Goal: Task Accomplishment & Management: Use online tool/utility

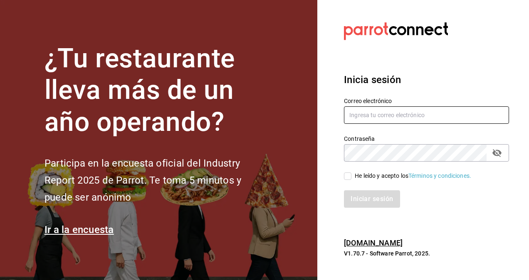
type input "[PERSON_NAME][EMAIL_ADDRESS][PERSON_NAME][DOMAIN_NAME]"
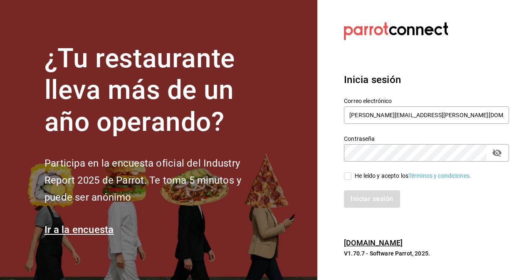
click at [349, 176] on input "He leído y acepto los Términos y condiciones." at bounding box center [347, 176] width 7 height 7
checkbox input "true"
click at [358, 195] on button "Iniciar sesión" at bounding box center [372, 198] width 57 height 17
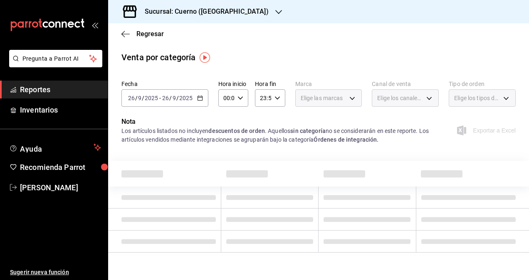
click at [200, 99] on icon "button" at bounding box center [200, 98] width 6 height 6
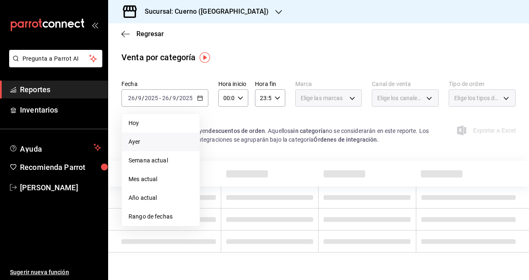
click at [142, 142] on span "Ayer" at bounding box center [161, 142] width 64 height 9
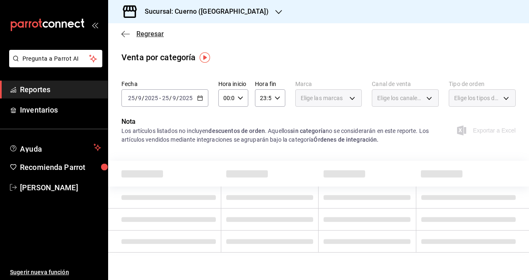
click at [139, 34] on span "Regresar" at bounding box center [149, 34] width 27 height 8
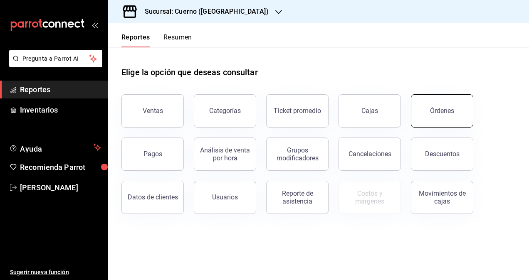
click at [430, 111] on button "Órdenes" at bounding box center [442, 110] width 62 height 33
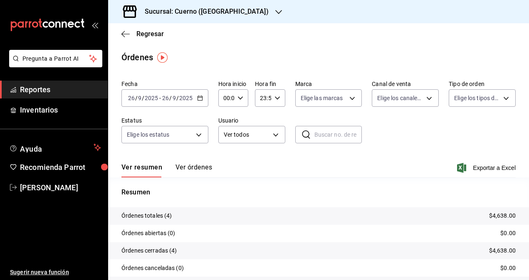
click at [144, 30] on div "Regresar" at bounding box center [318, 33] width 421 height 21
click at [142, 33] on span "Regresar" at bounding box center [149, 34] width 27 height 8
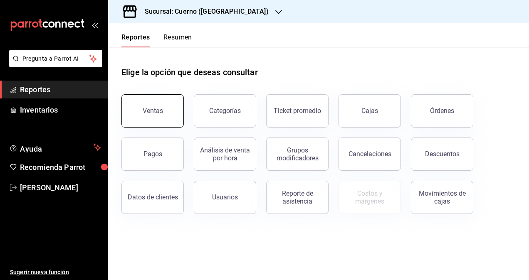
click at [152, 101] on button "Ventas" at bounding box center [152, 110] width 62 height 33
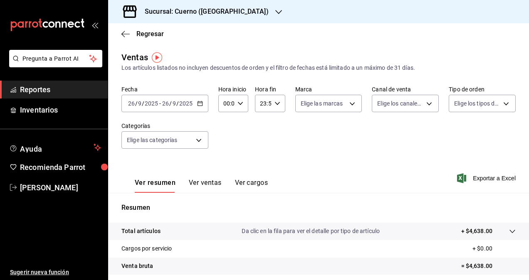
click at [201, 106] on div "[DATE] [DATE] - [DATE] [DATE]" at bounding box center [164, 103] width 87 height 17
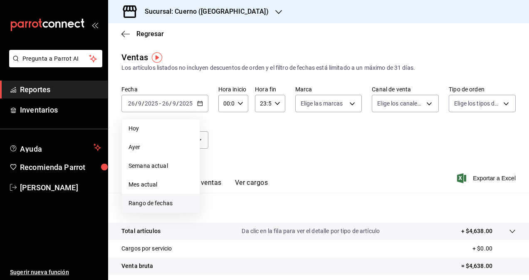
click at [152, 200] on span "Rango de fechas" at bounding box center [161, 203] width 64 height 9
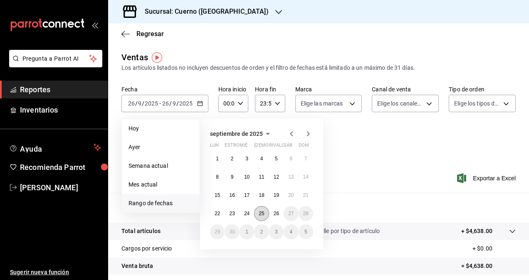
click at [265, 210] on button "25" at bounding box center [261, 213] width 15 height 15
click at [277, 215] on abbr "26" at bounding box center [276, 214] width 5 height 6
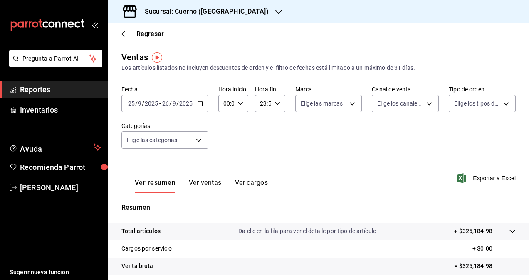
click at [242, 106] on icon "button" at bounding box center [240, 104] width 6 height 6
click at [228, 138] on button "01" at bounding box center [225, 144] width 12 height 17
type input "01:00"
click at [226, 138] on span "04" at bounding box center [225, 138] width 2 height 7
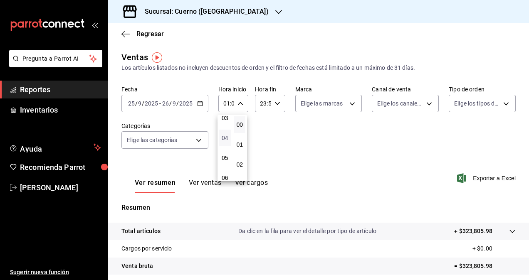
type input "04:00"
click at [274, 129] on div at bounding box center [264, 140] width 529 height 280
click at [276, 104] on icon "button" at bounding box center [277, 104] width 6 height 6
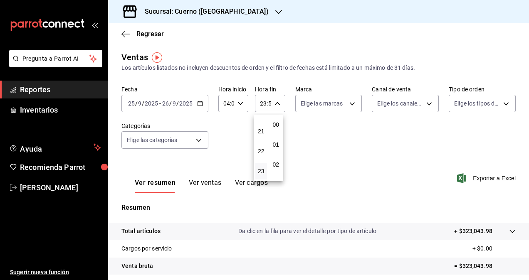
scroll to position [1131, 0]
click at [262, 131] on span "21" at bounding box center [261, 131] width 2 height 7
type input "21:59"
click at [262, 123] on button "05" at bounding box center [261, 119] width 12 height 17
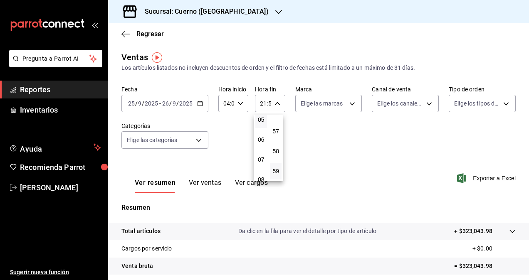
type input "05:59"
click at [351, 104] on div at bounding box center [264, 140] width 529 height 280
click at [351, 104] on body "Pregunta a Parrot AI Reportes Inventarios Ayuda Recomienda Parrot [PERSON_NAME]…" at bounding box center [264, 140] width 529 height 280
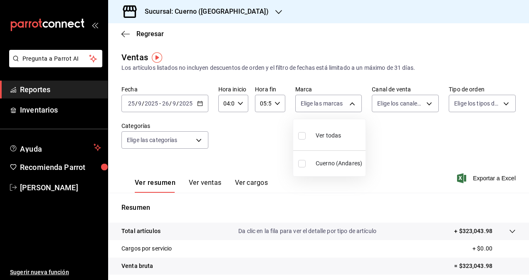
click at [307, 138] on label at bounding box center [303, 136] width 11 height 12
click at [306, 138] on input "checkbox" at bounding box center [301, 135] width 7 height 7
checkbox input "false"
click at [298, 140] on label at bounding box center [303, 136] width 11 height 12
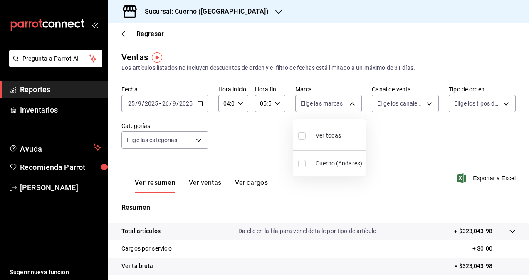
click at [298, 140] on input "checkbox" at bounding box center [301, 135] width 7 height 7
checkbox input "false"
click at [302, 167] on li "Cuerno (Andares)" at bounding box center [329, 163] width 72 height 19
type input "c9e961b9-bc29-480f-a65c-324ff110f526"
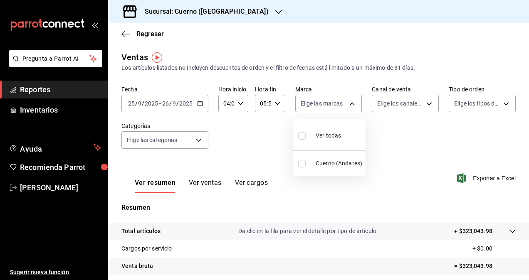
checkbox input "true"
click at [395, 147] on div at bounding box center [264, 140] width 529 height 280
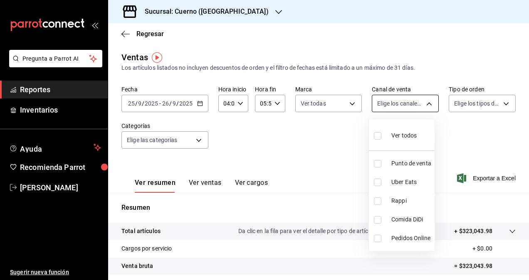
click at [397, 106] on body "Pregunta a Parrot AI Reportes Inventarios Ayuda Recomienda Parrot [PERSON_NAME]…" at bounding box center [264, 140] width 529 height 280
click at [459, 133] on div at bounding box center [264, 140] width 529 height 280
click at [482, 136] on div at bounding box center [264, 140] width 529 height 280
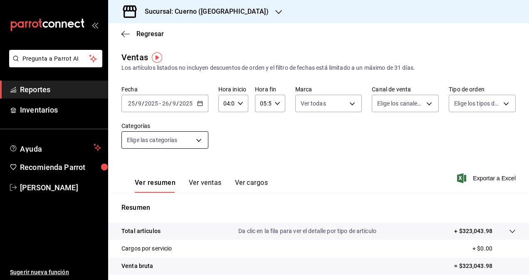
click at [183, 140] on body "Pregunta a Parrot AI Reportes Inventarios Ayuda Recomienda Parrot [PERSON_NAME]…" at bounding box center [264, 140] width 529 height 280
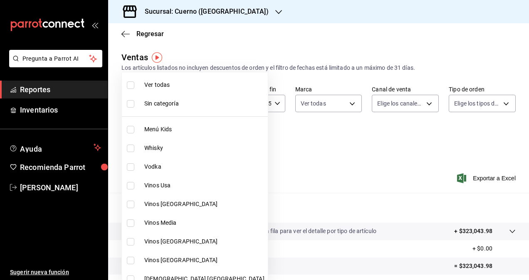
click at [280, 145] on div at bounding box center [264, 140] width 529 height 280
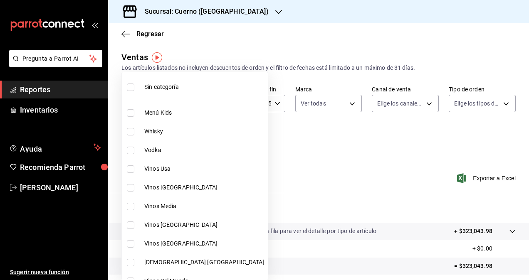
click at [324, 147] on div at bounding box center [264, 140] width 529 height 280
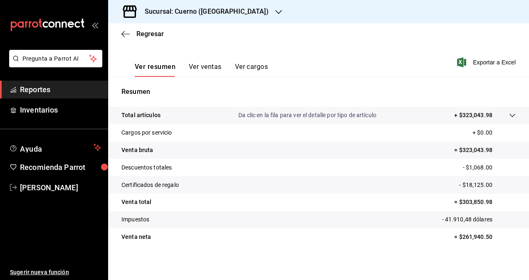
scroll to position [116, 0]
click at [212, 67] on button "Ver ventas" at bounding box center [205, 69] width 33 height 14
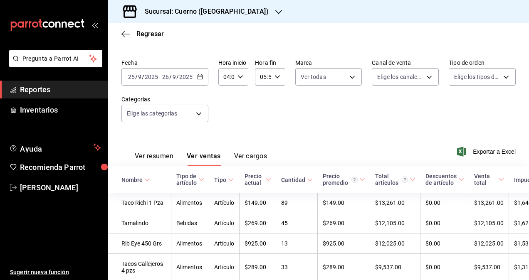
scroll to position [116, 0]
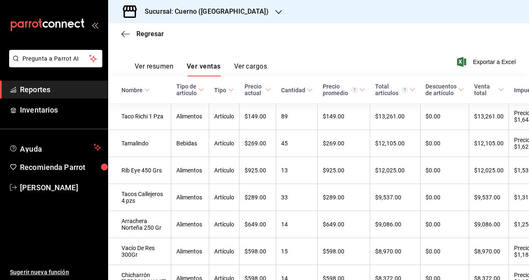
click at [281, 91] on div "Cantidad" at bounding box center [293, 90] width 24 height 7
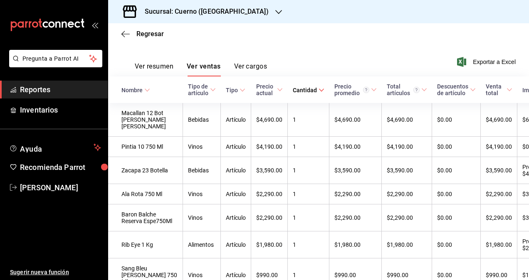
click at [293, 91] on div "Cantidad" at bounding box center [305, 90] width 24 height 7
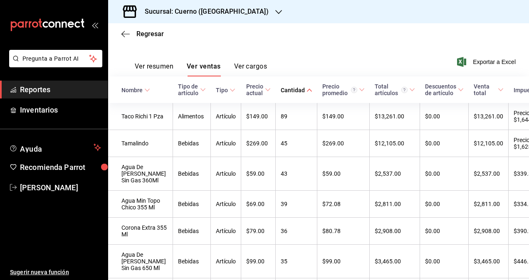
click at [238, 72] on button "Ver cargos" at bounding box center [250, 69] width 33 height 14
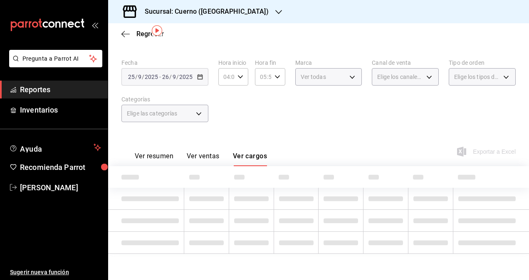
scroll to position [58, 0]
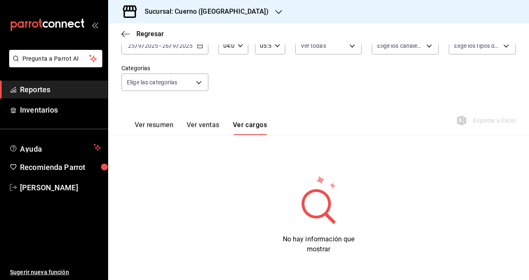
click at [206, 121] on button "Ver ventas" at bounding box center [203, 128] width 33 height 14
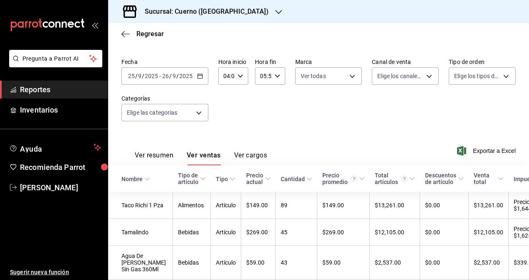
scroll to position [49, 0]
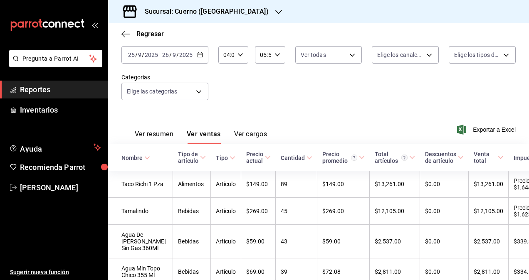
click at [204, 57] on div "[DATE] [DATE] - [DATE] [DATE]" at bounding box center [164, 54] width 87 height 17
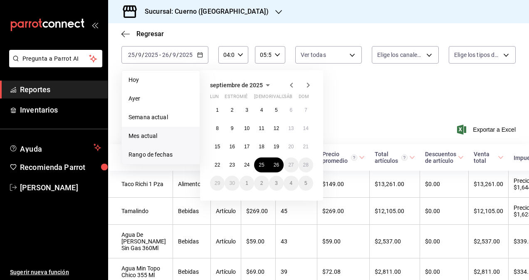
click at [154, 136] on span "Mes actual" at bounding box center [161, 136] width 64 height 9
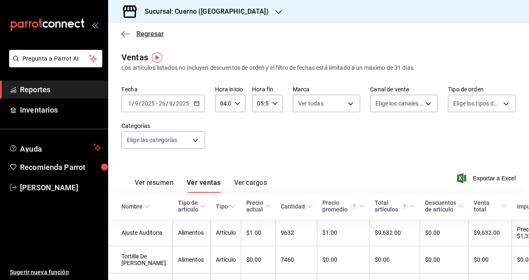
click at [143, 31] on span "Regresar" at bounding box center [149, 34] width 27 height 8
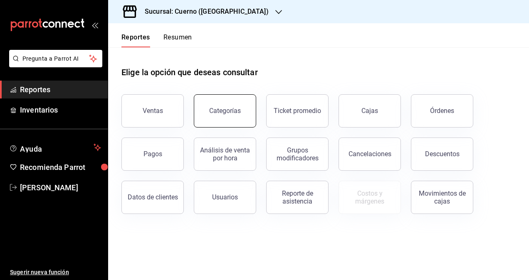
click at [242, 120] on button "Categorías" at bounding box center [225, 110] width 62 height 33
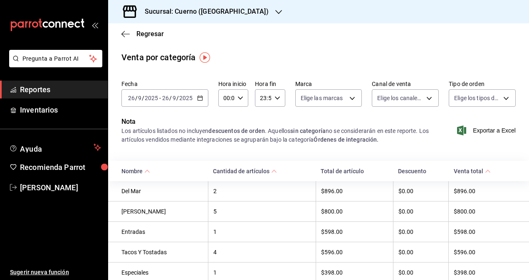
click at [198, 97] on \(Stroke\) "button" at bounding box center [200, 97] width 5 height 0
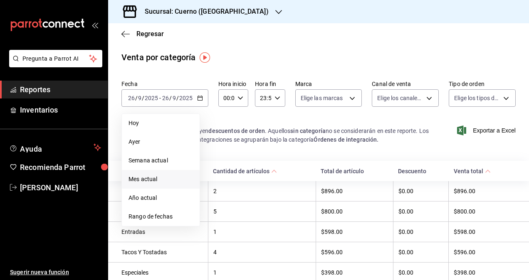
click at [145, 180] on span "Mes actual" at bounding box center [161, 179] width 64 height 9
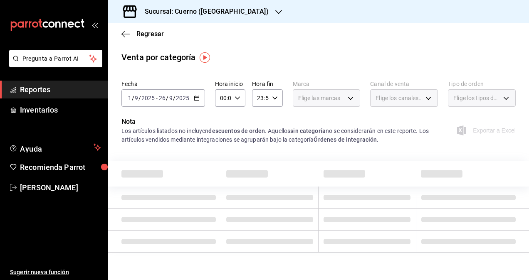
click at [52, 90] on span "Reportes" at bounding box center [60, 89] width 81 height 11
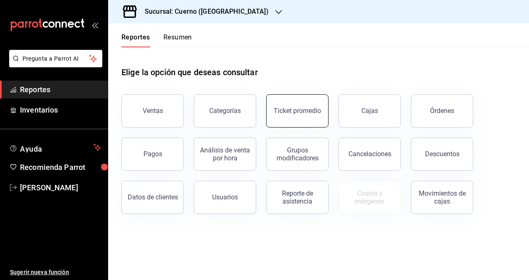
click at [309, 108] on div "Ticket promedio" at bounding box center [297, 111] width 47 height 8
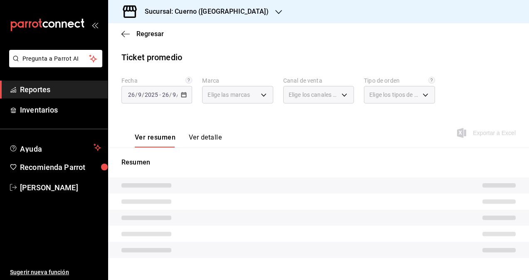
type input "c9e961b9-bc29-480f-a65c-324ff110f526"
type input "PARROT,UBER_EATS,RAPPI,DIDI_FOOD,ONLINE"
type input "dfbf6a66-9e2c-4531-8c07-cb6fdb35851c,965fb10a-4951-4111-90b6-db3caf29f93a,2f3c6…"
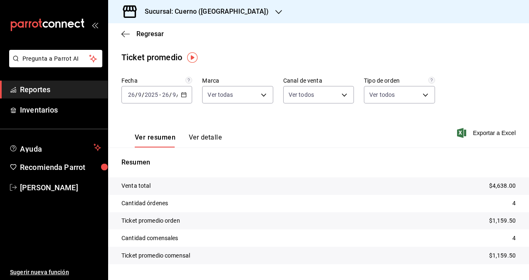
click at [179, 93] on div "[DATE] [DATE] - [DATE] [DATE]" at bounding box center [156, 94] width 71 height 17
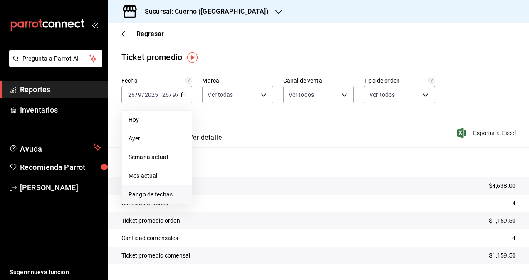
click at [141, 194] on span "Rango de fechas" at bounding box center [157, 194] width 57 height 9
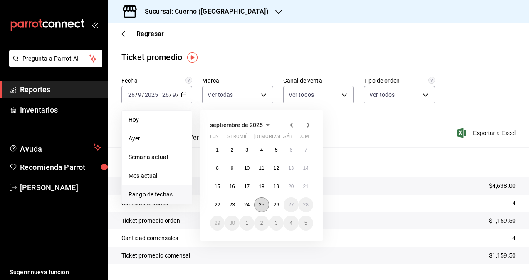
click at [262, 202] on abbr "25" at bounding box center [261, 205] width 5 height 6
click at [272, 203] on button "26" at bounding box center [276, 205] width 15 height 15
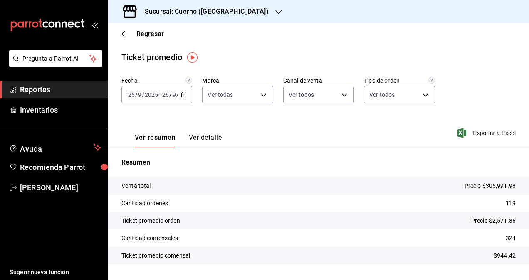
click at [183, 94] on icon "button" at bounding box center [184, 95] width 6 height 6
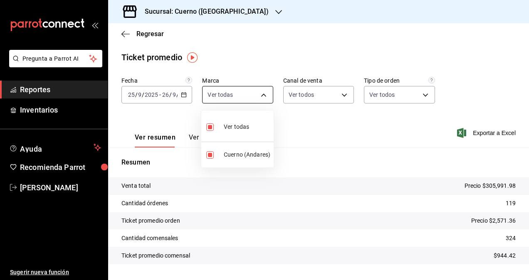
click at [236, 96] on body "Pregunta a Parrot AI Reportes Inventarios Ayuda Recomienda Parrot [PERSON_NAME]…" at bounding box center [264, 140] width 529 height 280
click at [334, 121] on div at bounding box center [264, 140] width 529 height 280
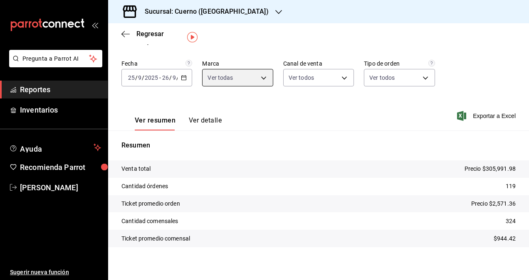
scroll to position [21, 0]
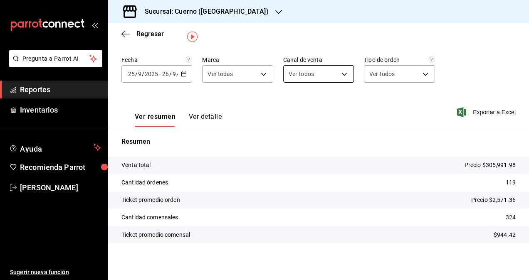
click at [316, 74] on body "Pregunta a Parrot AI Reportes Inventarios Ayuda Recomienda Parrot [PERSON_NAME]…" at bounding box center [264, 140] width 529 height 280
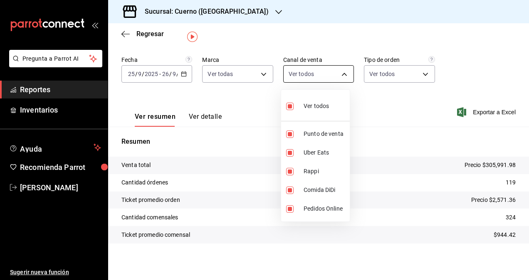
click at [316, 74] on div at bounding box center [264, 140] width 529 height 280
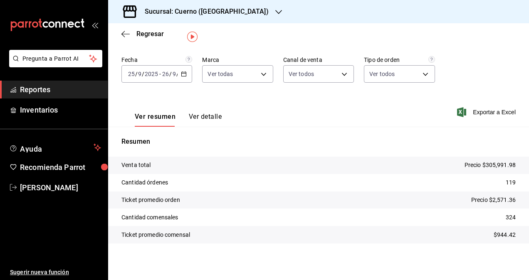
click at [234, 12] on div "Sucursal: Cuerno ([GEOGRAPHIC_DATA])" at bounding box center [200, 11] width 171 height 23
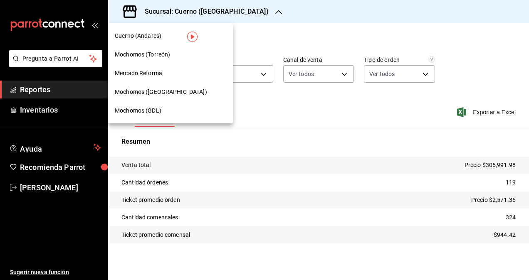
click at [153, 74] on span "Mercado Reforma" at bounding box center [138, 73] width 47 height 9
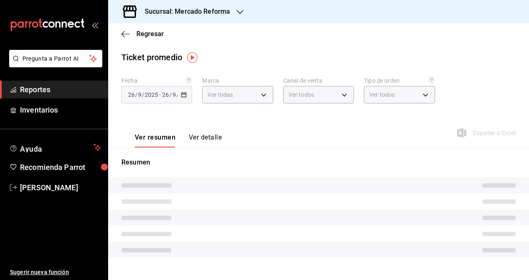
type input "ae828a00-f9e9-46fb-a95c-bc024de736cf"
type input "PARROT,UBER_EATS,RAPPI,DIDI_FOOD,ONLINE"
type input "543b6f55-63b3-4283-b38a-1c71103a1357,8967f16d-2e4d-4984-8791-673d8c0d58d4,EXTER…"
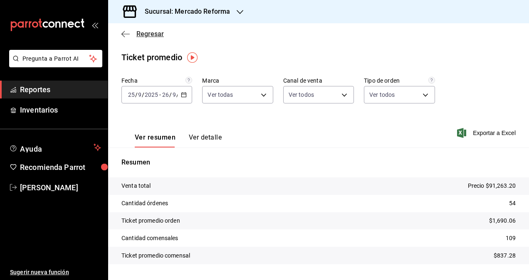
click at [138, 37] on span "Regresar" at bounding box center [149, 34] width 27 height 8
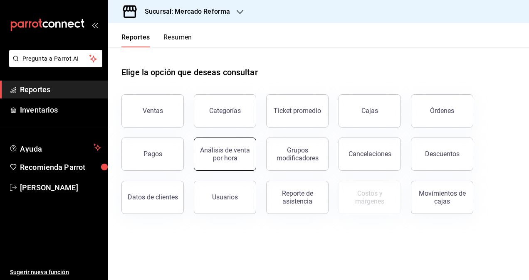
click at [235, 150] on div "Análisis de venta por hora" at bounding box center [225, 154] width 52 height 16
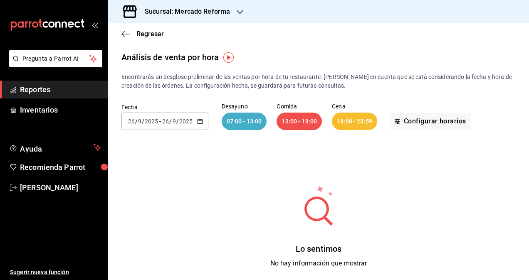
click at [202, 125] on div "[DATE] [DATE] - [DATE] [DATE]" at bounding box center [164, 121] width 87 height 17
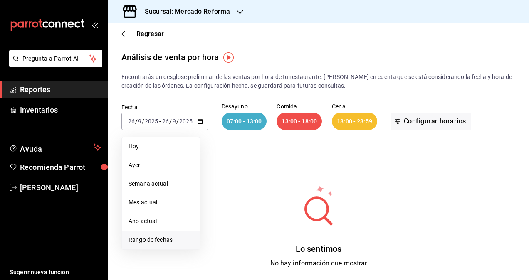
click at [156, 242] on span "Rango de fechas" at bounding box center [161, 240] width 64 height 9
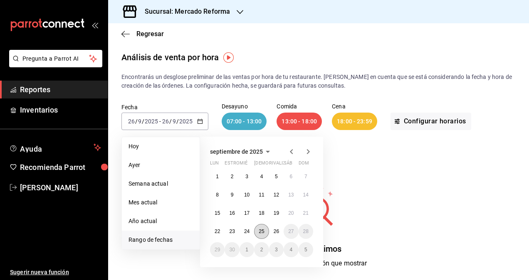
click at [266, 232] on button "25" at bounding box center [261, 231] width 15 height 15
click at [277, 229] on abbr "26" at bounding box center [276, 232] width 5 height 6
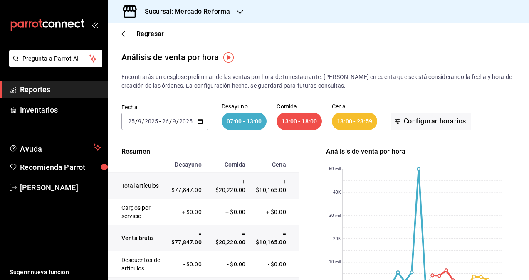
click at [232, 9] on div "Sucursal: Mercado Reforma" at bounding box center [181, 11] width 132 height 23
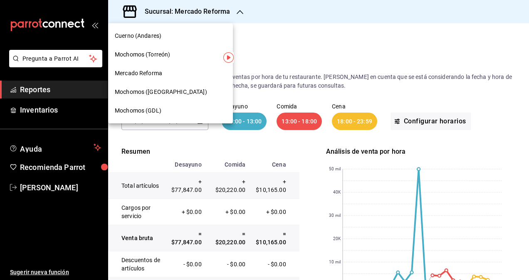
click at [158, 53] on span "Mochomos (Torreón)" at bounding box center [142, 54] width 55 height 9
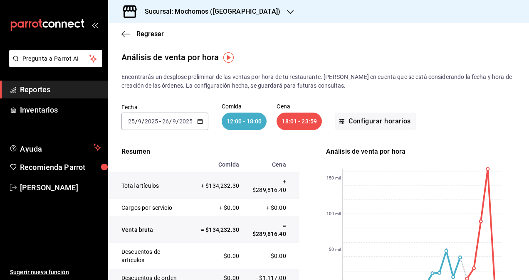
click at [272, 58] on div "Análisis de venta por hora" at bounding box center [318, 57] width 421 height 12
click at [201, 125] on div "[DATE] [DATE] - [DATE] [DATE]" at bounding box center [164, 121] width 87 height 17
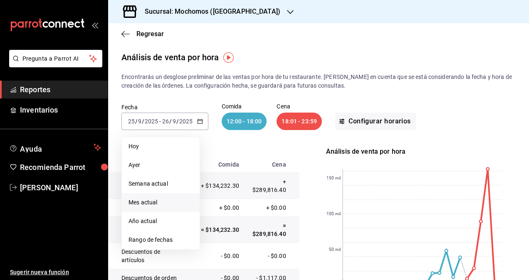
click at [147, 201] on span "Mes actual" at bounding box center [161, 202] width 64 height 9
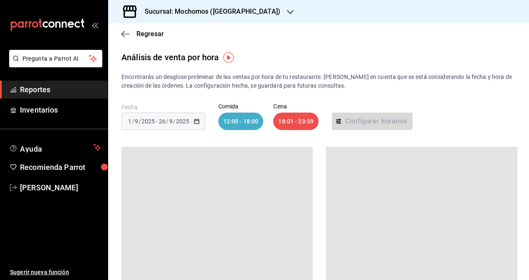
click at [368, 86] on p "Encontrarás un desglose preliminar de las ventas por hora de tu restaurante. [P…" at bounding box center [318, 81] width 394 height 17
click at [356, 89] on p "Encontrarás un desglose preliminar de las ventas por hora de tu restaurante. [P…" at bounding box center [318, 81] width 394 height 17
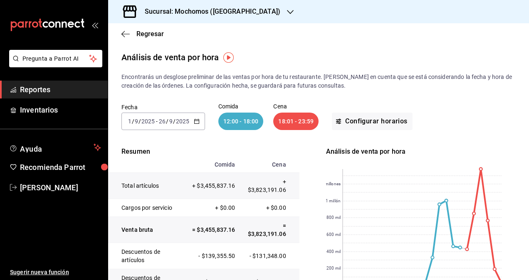
click at [417, 101] on div "Fecha [DATE] [DATE] - [DATE] [DATE] Comida 12:00 - 18:00 Cena 18:01 - 23:59 Con…" at bounding box center [318, 116] width 394 height 53
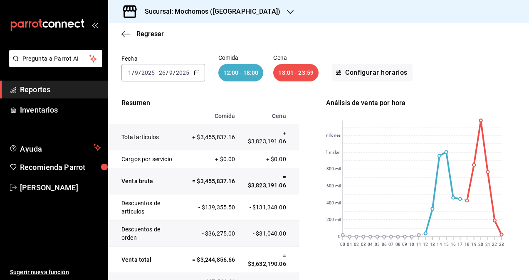
scroll to position [50, 0]
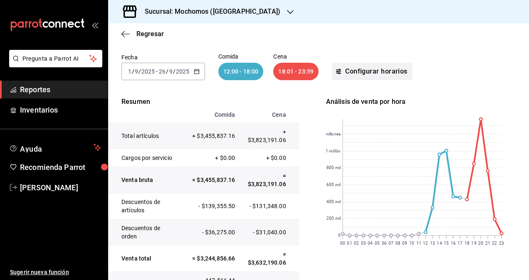
click at [362, 72] on font "Configurar horarios" at bounding box center [376, 71] width 62 height 7
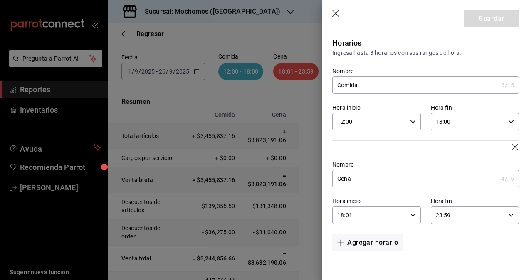
click at [524, 116] on div "Horarios Ingresa hasta 3 horarios con sus rangos de hora. Nombre Comida 6 /15 N…" at bounding box center [425, 151] width 207 height 234
click at [365, 246] on font "Agregar horario" at bounding box center [372, 242] width 51 height 7
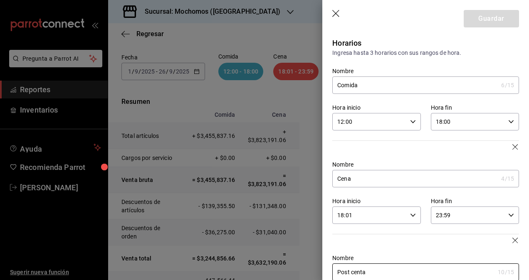
type input "Post centa"
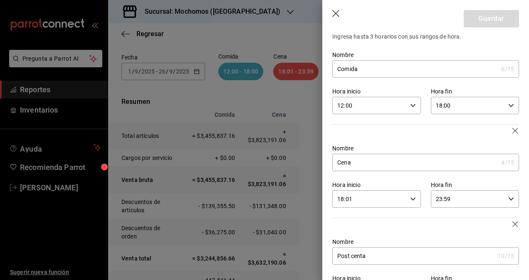
scroll to position [54, 0]
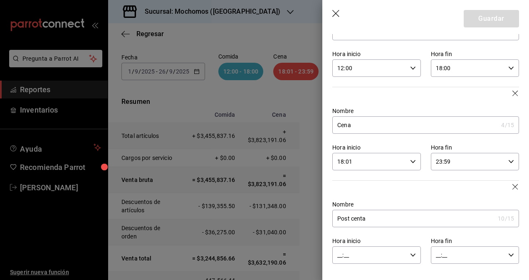
click at [373, 253] on input "__:__" at bounding box center [369, 255] width 74 height 17
click at [353, 219] on span "00" at bounding box center [354, 219] width 30 height 7
click at [394, 216] on span "00" at bounding box center [397, 219] width 30 height 7
type input "00:00"
click at [445, 255] on div at bounding box center [264, 140] width 529 height 280
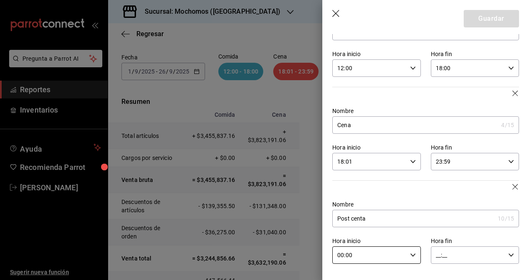
click at [460, 255] on input "__:__" at bounding box center [468, 255] width 74 height 17
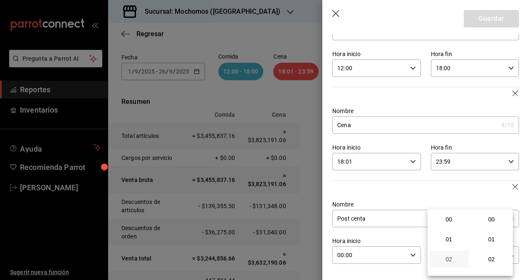
click at [452, 258] on span "02" at bounding box center [449, 259] width 30 height 7
type input "02:__"
click at [452, 250] on button "03" at bounding box center [449, 246] width 40 height 17
click at [491, 225] on button "00" at bounding box center [492, 219] width 40 height 17
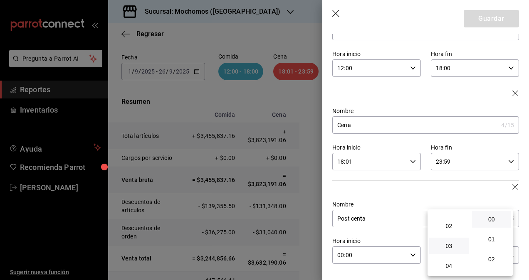
type input "03:00"
click at [458, 199] on div at bounding box center [264, 140] width 529 height 280
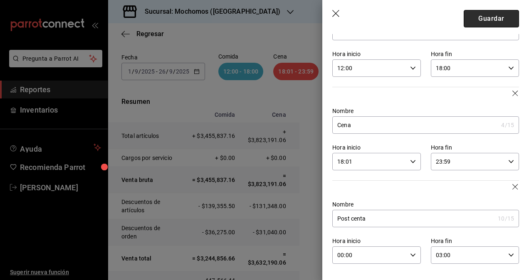
click at [485, 15] on button "Guardar" at bounding box center [491, 18] width 55 height 17
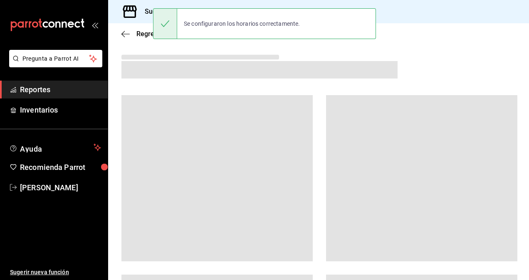
scroll to position [50, 0]
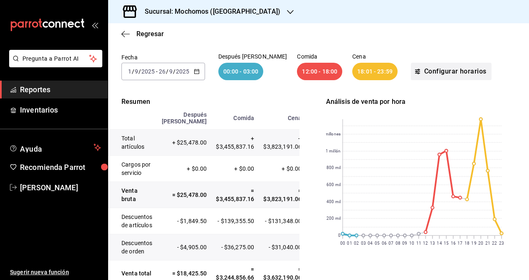
click at [427, 77] on button "Configurar horarios" at bounding box center [451, 71] width 81 height 17
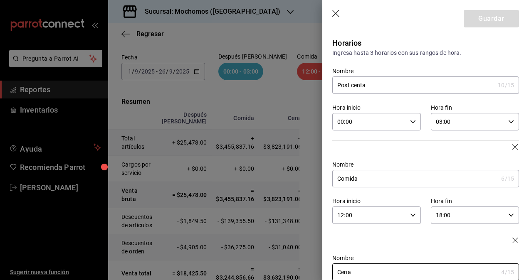
scroll to position [0, 0]
click at [362, 87] on input "Post centa" at bounding box center [413, 85] width 162 height 17
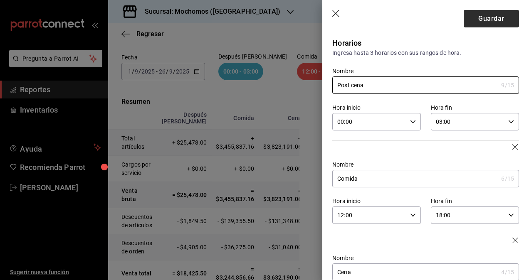
type input "Post cena"
click at [492, 19] on button "Guardar" at bounding box center [491, 18] width 55 height 17
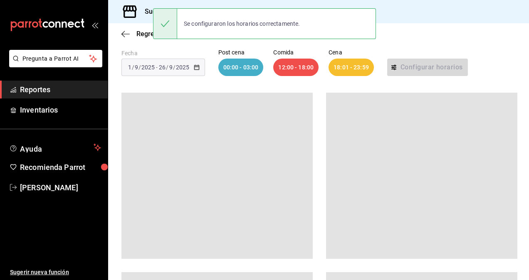
scroll to position [50, 0]
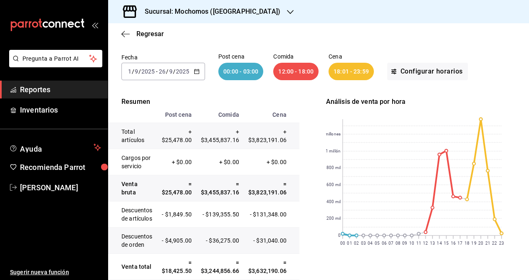
click at [400, 50] on div "Fecha [DATE] [DATE] - [DATE] [DATE] Post cena 00:00 - 03:00 Comida 12:00 - 18:0…" at bounding box center [318, 66] width 394 height 53
click at [407, 75] on font "Configurar horarios" at bounding box center [432, 71] width 62 height 7
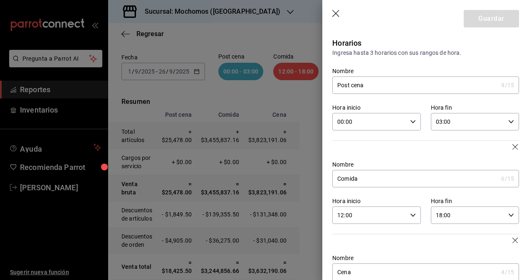
scroll to position [54, 0]
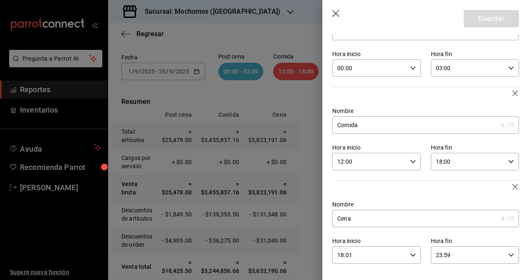
click at [385, 258] on input "18:01" at bounding box center [369, 255] width 74 height 17
click at [391, 223] on button "01" at bounding box center [397, 219] width 40 height 17
click at [393, 220] on button "00" at bounding box center [397, 216] width 40 height 17
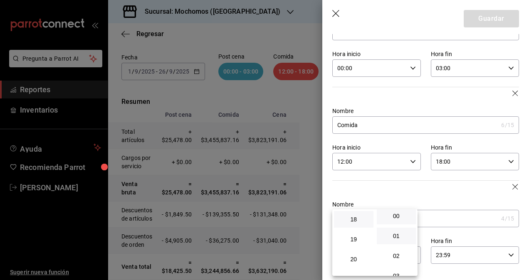
type input "18:00"
click at [474, 15] on div at bounding box center [264, 140] width 529 height 280
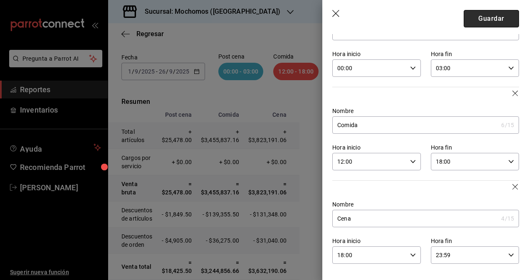
click at [482, 22] on button "Guardar" at bounding box center [491, 18] width 55 height 17
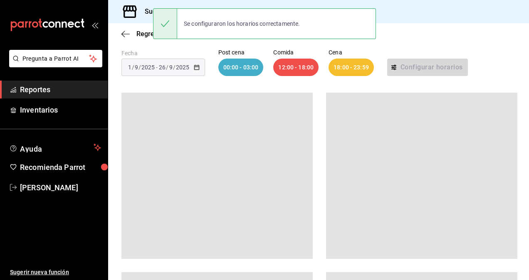
scroll to position [50, 0]
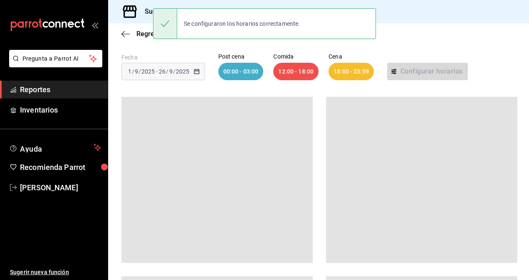
click at [420, 37] on div "Regresar" at bounding box center [318, 33] width 421 height 21
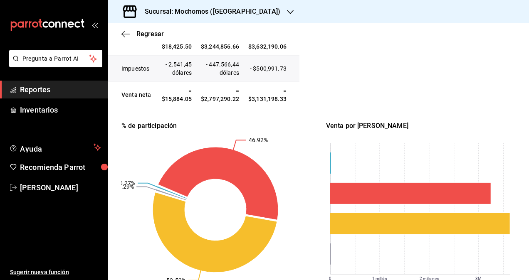
scroll to position [315, 0]
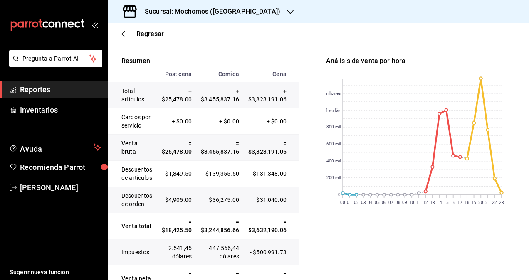
click at [366, 66] on div "Análisis de venta por hora" at bounding box center [421, 61] width 191 height 10
click at [299, 228] on div "Resumen Post cena Comida Cena Total artículos + $25,478.00 + $3,455,837.16 + $3…" at bounding box center [318, 264] width 394 height 417
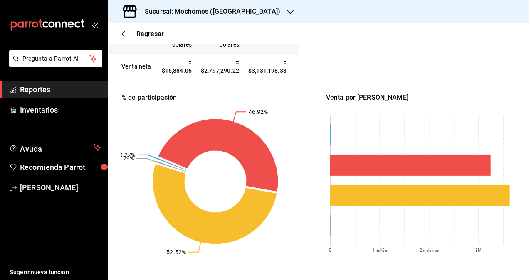
scroll to position [0, 0]
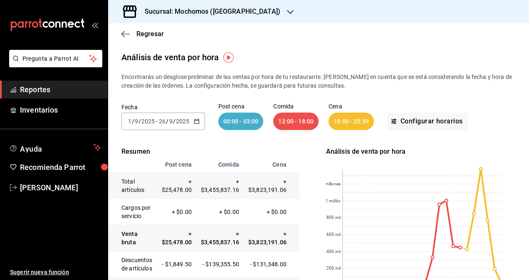
click at [228, 15] on h3 "Sucursal: Mochomos ([GEOGRAPHIC_DATA])" at bounding box center [209, 12] width 142 height 10
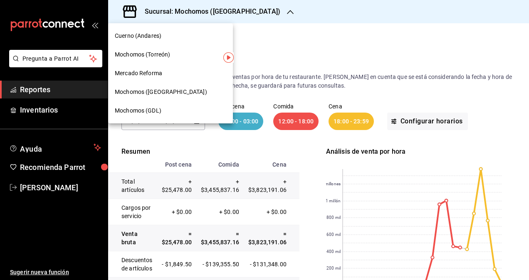
click at [150, 37] on span "Cuerno (Andares)" at bounding box center [138, 36] width 47 height 9
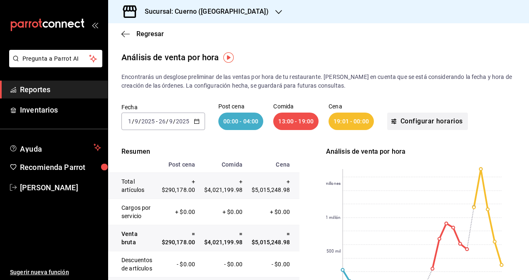
click at [417, 120] on font "Configurar horarios" at bounding box center [432, 121] width 62 height 7
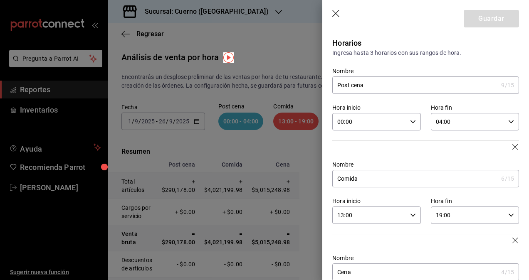
scroll to position [54, 0]
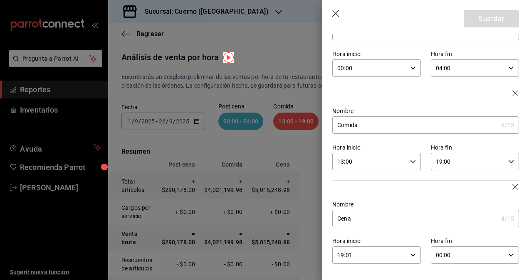
click at [386, 257] on input "19:01" at bounding box center [369, 255] width 74 height 17
click at [395, 223] on span "01" at bounding box center [397, 219] width 30 height 7
click at [397, 219] on span "00" at bounding box center [397, 216] width 30 height 7
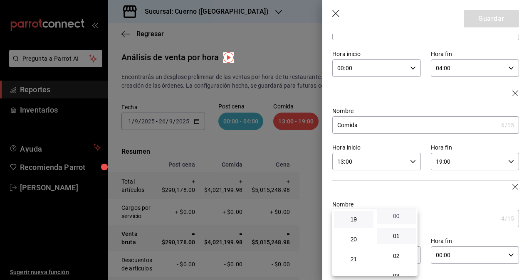
type input "19:00"
click at [474, 22] on div at bounding box center [264, 140] width 529 height 280
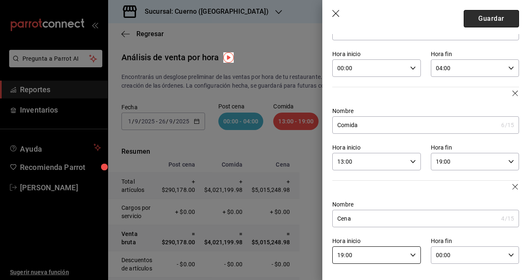
click at [477, 18] on button "Guardar" at bounding box center [491, 18] width 55 height 17
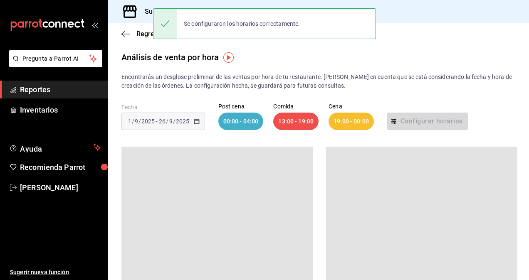
click at [307, 63] on div "Análisis de venta por hora" at bounding box center [318, 57] width 421 height 12
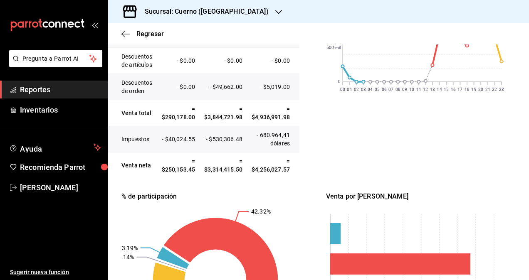
scroll to position [191, 0]
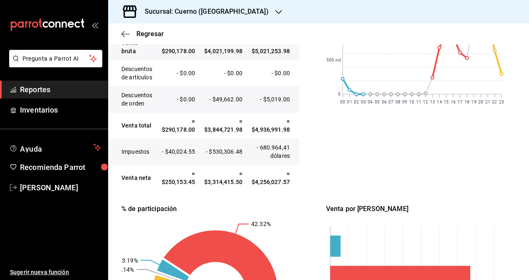
click at [328, 126] on div "Análisis de venta por hora 00 01 02 03 04 05 06 07 08 09 10 11 12 13 14 15 16 1…" at bounding box center [421, 72] width 191 height 235
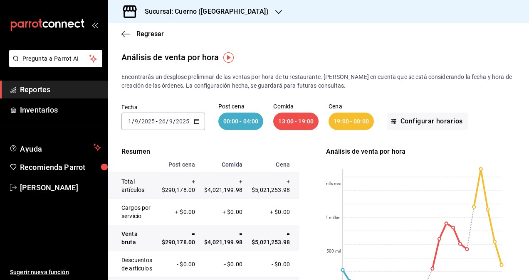
click at [235, 22] on div "Sucursal: Cuerno ([GEOGRAPHIC_DATA])" at bounding box center [200, 11] width 171 height 23
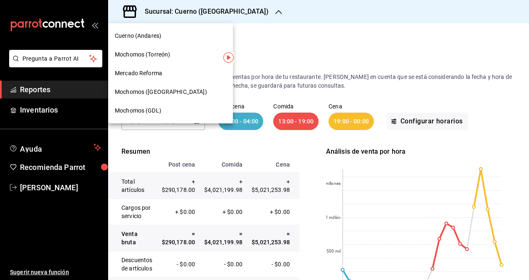
click at [148, 108] on span "Mochomos (GDL)" at bounding box center [138, 110] width 47 height 9
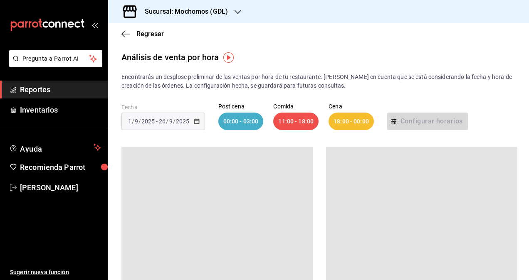
click at [359, 81] on p "Encontrarás un desglose preliminar de las ventas por hora de tu restaurante. [P…" at bounding box center [318, 81] width 394 height 17
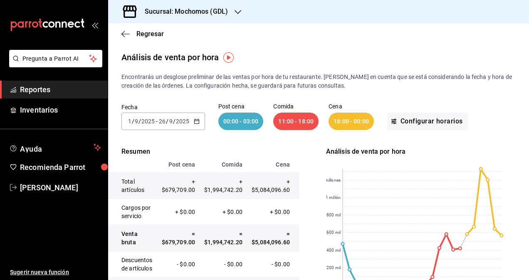
click at [237, 13] on icon "button" at bounding box center [238, 12] width 7 height 7
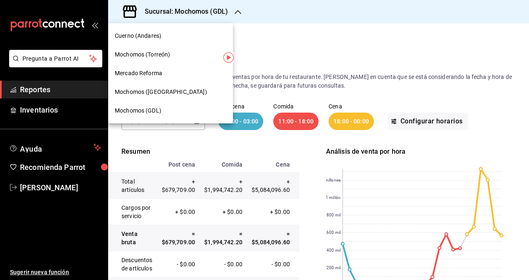
click at [168, 73] on div "Mercado Reforma" at bounding box center [170, 73] width 111 height 9
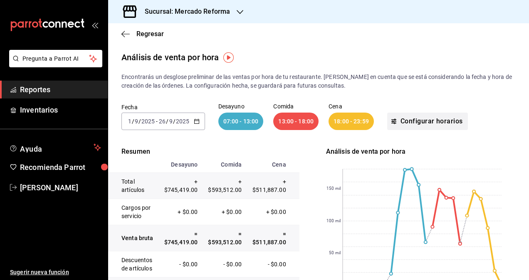
click at [410, 119] on font "Configurar horarios" at bounding box center [432, 121] width 62 height 7
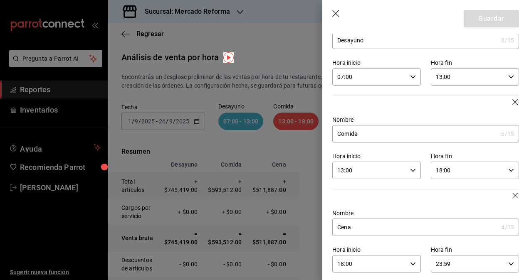
scroll to position [54, 0]
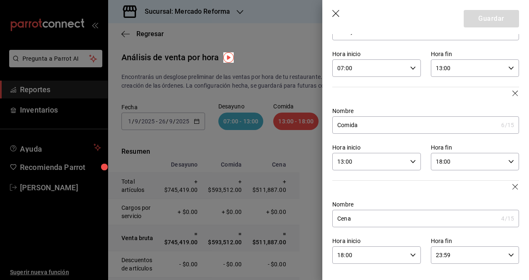
click at [336, 14] on icon "button" at bounding box center [335, 13] width 7 height 7
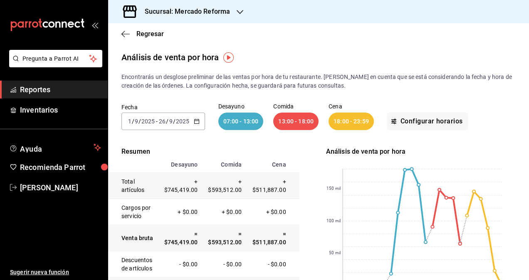
click at [373, 92] on div "Fecha [DATE] [DATE] - [DATE] [DATE] Desayuno 07:00 - 13:00 Comida 13:00 - 18:00…" at bounding box center [318, 116] width 394 height 53
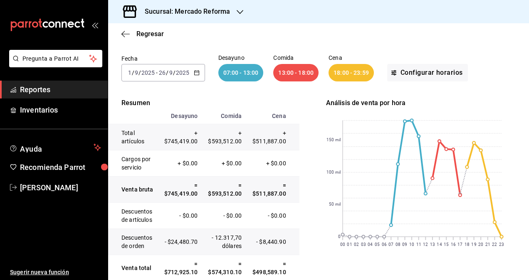
scroll to position [50, 0]
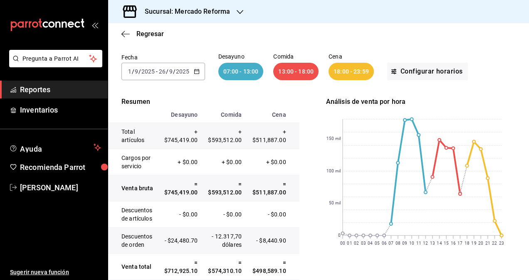
drag, startPoint x: 426, startPoint y: 127, endPoint x: 467, endPoint y: 83, distance: 60.0
click at [467, 83] on div "Fecha [DATE] [DATE] - [DATE] [DATE] Desayuno 07:00 - 13:00 Comida 13:00 - 18:00…" at bounding box center [318, 66] width 394 height 53
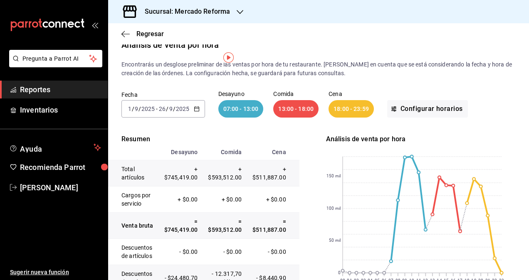
scroll to position [0, 0]
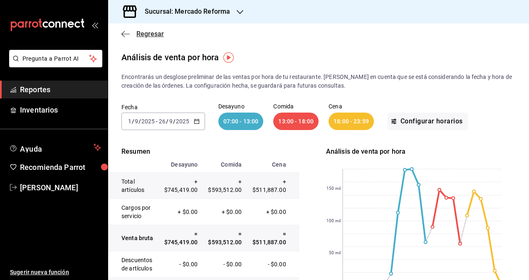
click at [125, 33] on icon "button" at bounding box center [125, 33] width 8 height 7
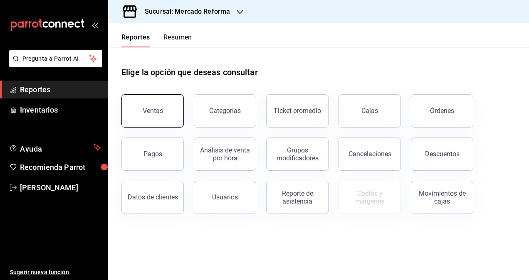
click at [164, 127] on div "Ventas Categorías Ticket promedio Cajas Órdenes Pagos Análisis de venta por hor…" at bounding box center [313, 149] width 404 height 130
click at [156, 110] on div "Ventas" at bounding box center [153, 111] width 20 height 8
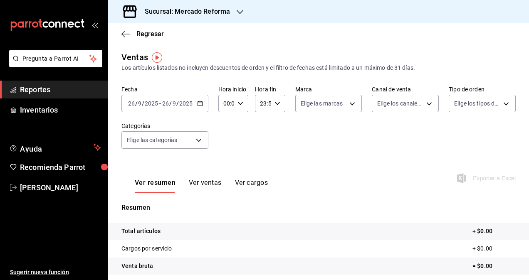
click at [198, 101] on \(Stroke\) "button" at bounding box center [200, 103] width 5 height 5
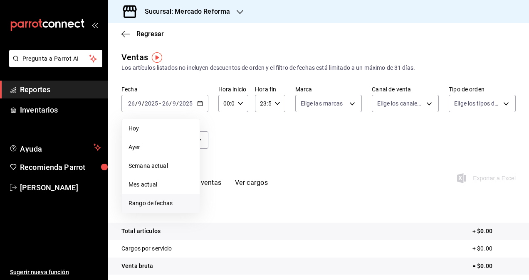
click at [146, 198] on li "Rango de fechas" at bounding box center [161, 203] width 78 height 19
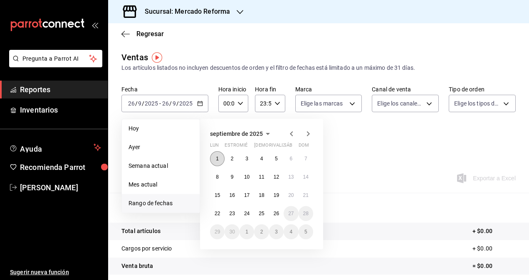
click at [216, 156] on button "1" at bounding box center [217, 158] width 15 height 15
click at [276, 216] on button "26" at bounding box center [276, 213] width 15 height 15
click at [218, 165] on button "1" at bounding box center [217, 158] width 15 height 15
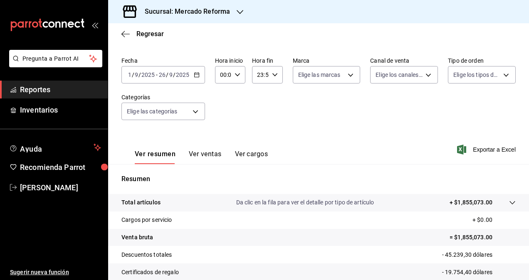
scroll to position [25, 0]
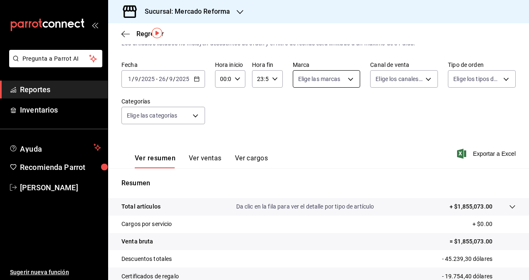
click at [310, 80] on body "Pregunta a Parrot AI Reportes Inventarios Ayuda Recomienda Parrot [PERSON_NAME]…" at bounding box center [264, 140] width 529 height 280
click at [310, 80] on div at bounding box center [264, 140] width 529 height 280
click at [235, 81] on icon "button" at bounding box center [238, 79] width 6 height 6
click at [222, 97] on span "00" at bounding box center [222, 100] width 2 height 7
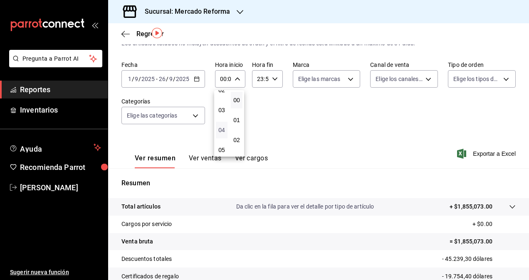
click at [221, 130] on span "04" at bounding box center [222, 130] width 2 height 7
type input "04:00"
click at [272, 83] on div at bounding box center [264, 140] width 529 height 280
click at [272, 77] on icon "button" at bounding box center [275, 79] width 6 height 6
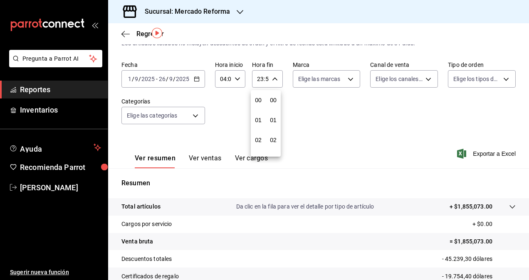
scroll to position [1131, 0]
click at [258, 105] on span "21" at bounding box center [258, 107] width 2 height 7
type input "21:59"
click at [259, 135] on span "05" at bounding box center [258, 137] width 2 height 7
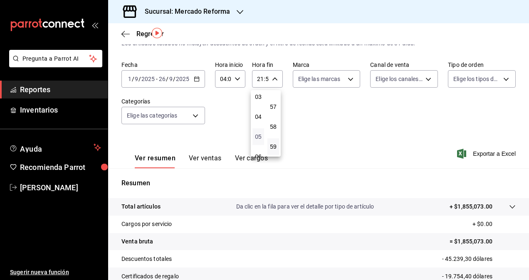
type input "05:59"
click at [274, 148] on span "59" at bounding box center [273, 146] width 2 height 7
click at [378, 125] on div at bounding box center [264, 140] width 529 height 280
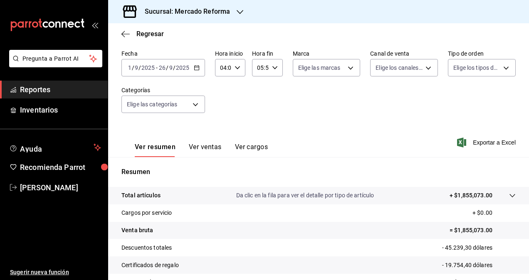
scroll to position [42, 0]
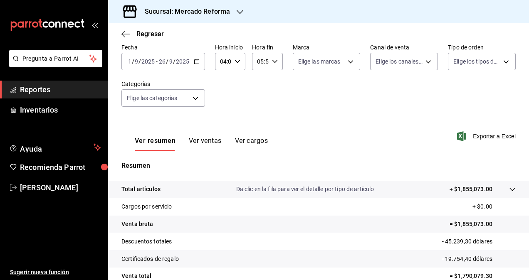
click at [202, 143] on button "Ver ventas" at bounding box center [205, 144] width 33 height 14
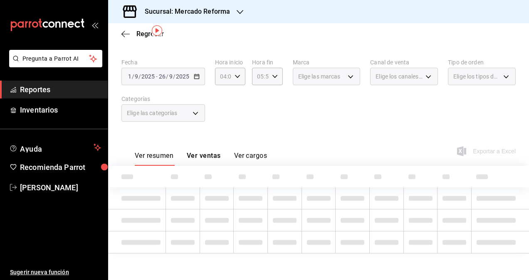
scroll to position [27, 0]
click at [157, 159] on font "Ver resumen" at bounding box center [154, 156] width 39 height 8
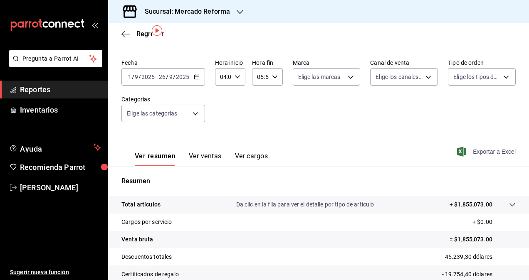
click at [477, 153] on font "Exportar a Excel" at bounding box center [494, 151] width 43 height 7
